Goal: Information Seeking & Learning: Learn about a topic

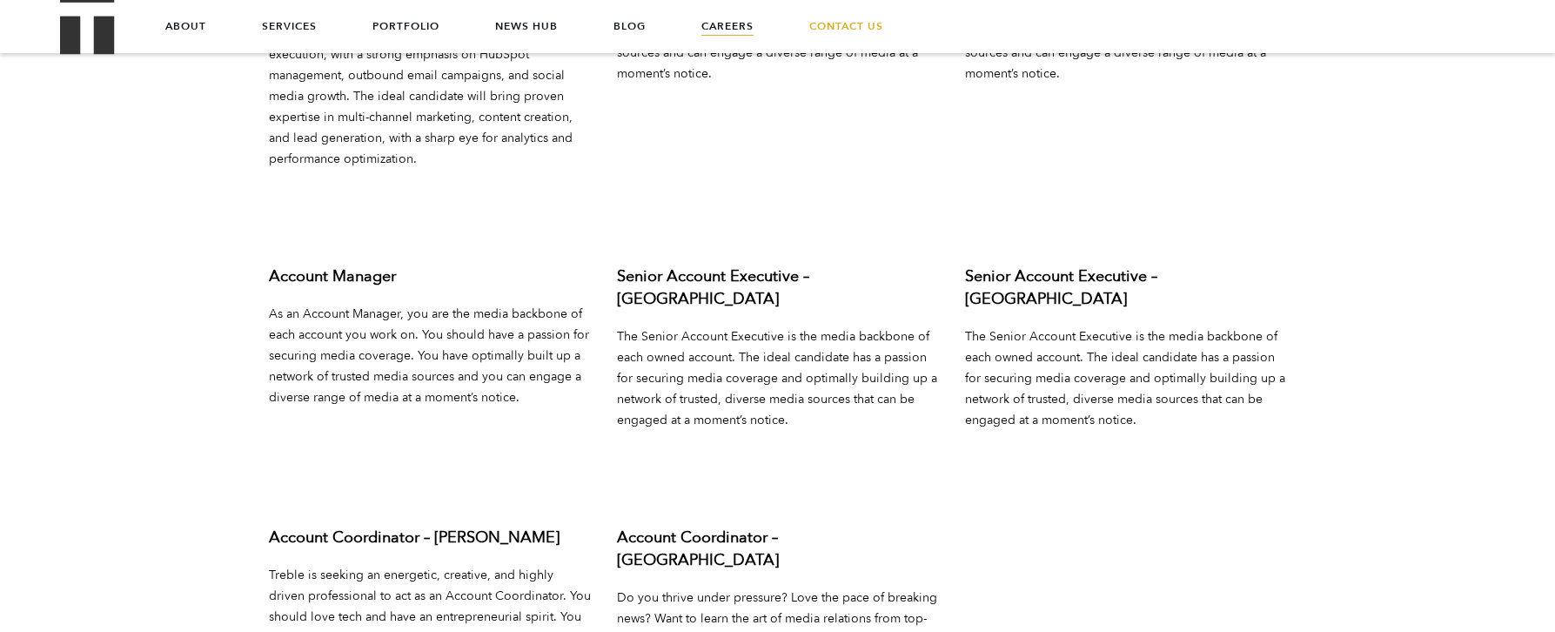
scroll to position [6392, 0]
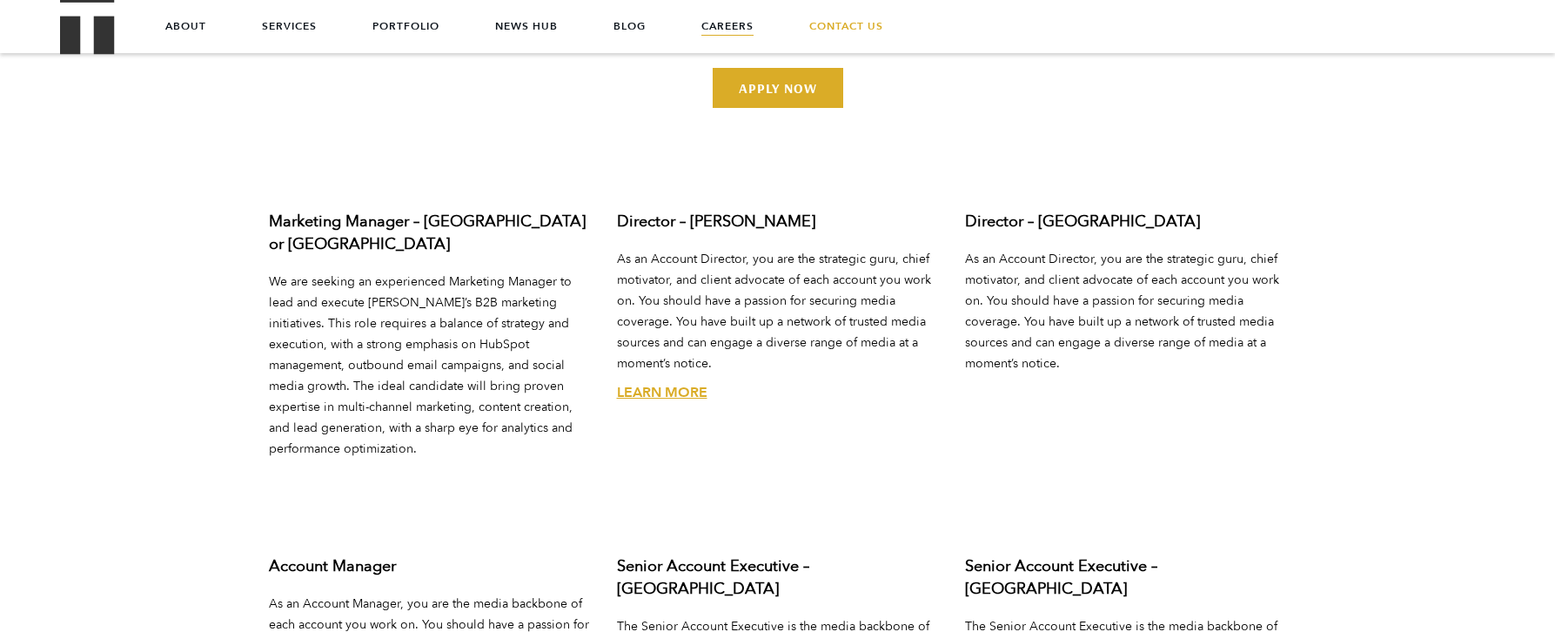
click at [660, 383] on link "Learn More" at bounding box center [662, 392] width 90 height 19
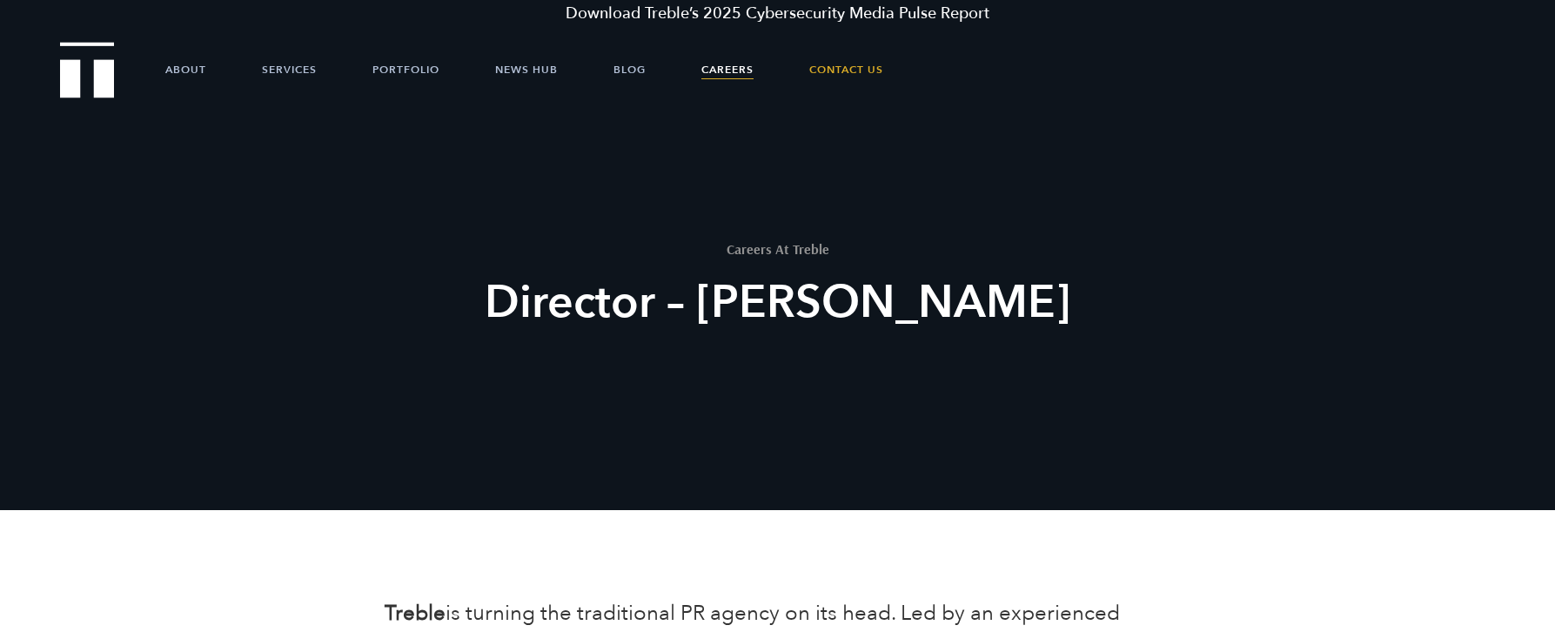
click at [738, 64] on link "Careers" at bounding box center [727, 69] width 52 height 52
